Goal: Task Accomplishment & Management: Manage account settings

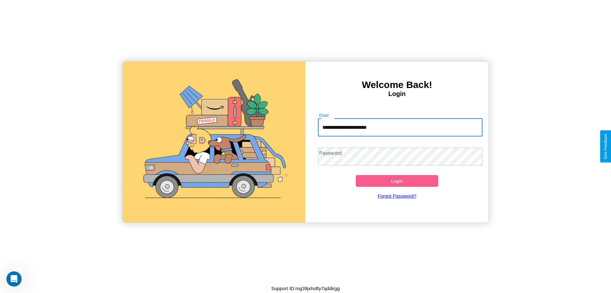
type input "**********"
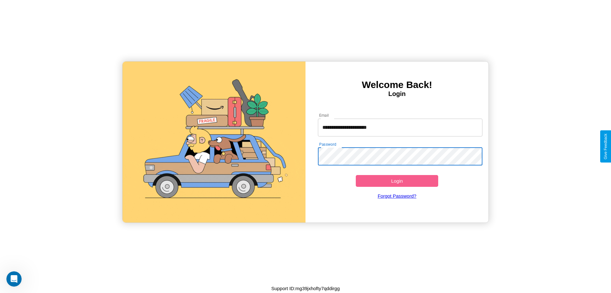
click at [397, 181] on button "Login" at bounding box center [397, 181] width 82 height 12
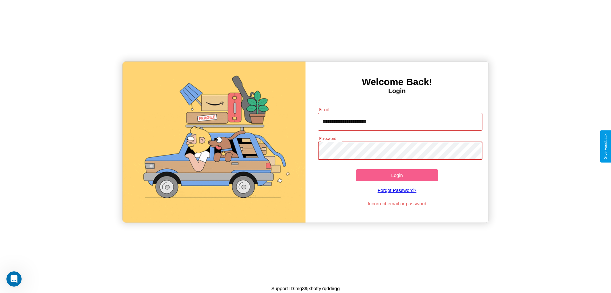
click at [397, 175] on button "Login" at bounding box center [397, 175] width 82 height 12
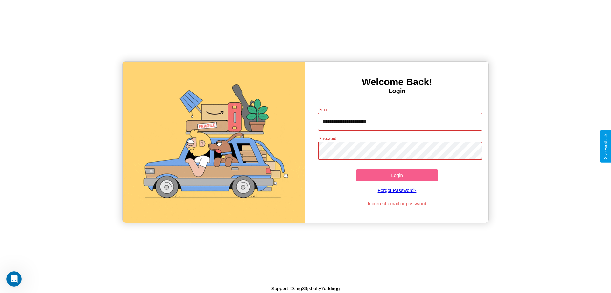
click at [397, 175] on button "Login" at bounding box center [397, 175] width 82 height 12
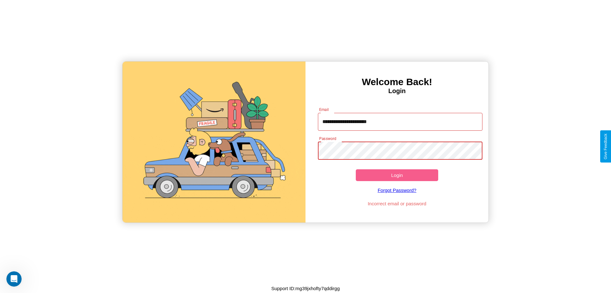
click at [397, 175] on button "Login" at bounding box center [397, 175] width 82 height 12
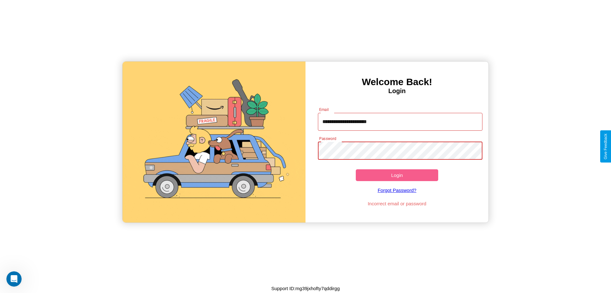
click at [397, 175] on button "Login" at bounding box center [397, 175] width 82 height 12
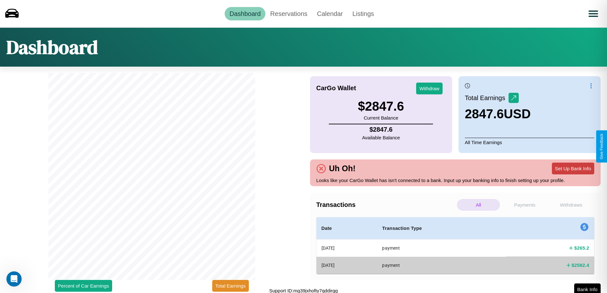
click at [573, 168] on button "Set Up Bank Info" at bounding box center [573, 168] width 42 height 12
